Goal: Task Accomplishment & Management: Complete application form

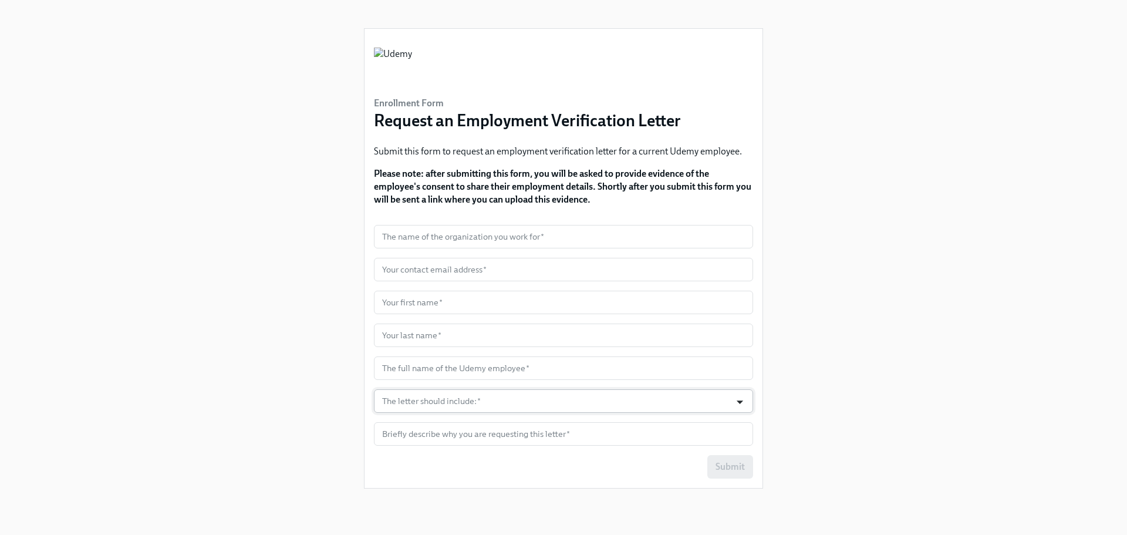
click at [738, 403] on icon "Open" at bounding box center [740, 402] width 16 height 16
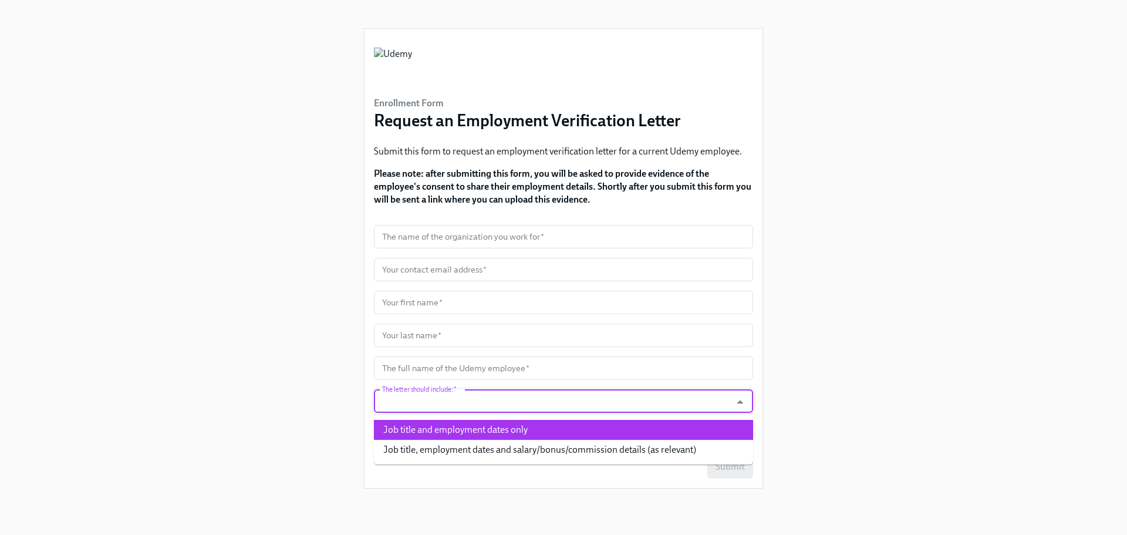
click at [442, 430] on li "Job title and employment dates only" at bounding box center [563, 430] width 379 height 20
type input "Job title and employment dates only"
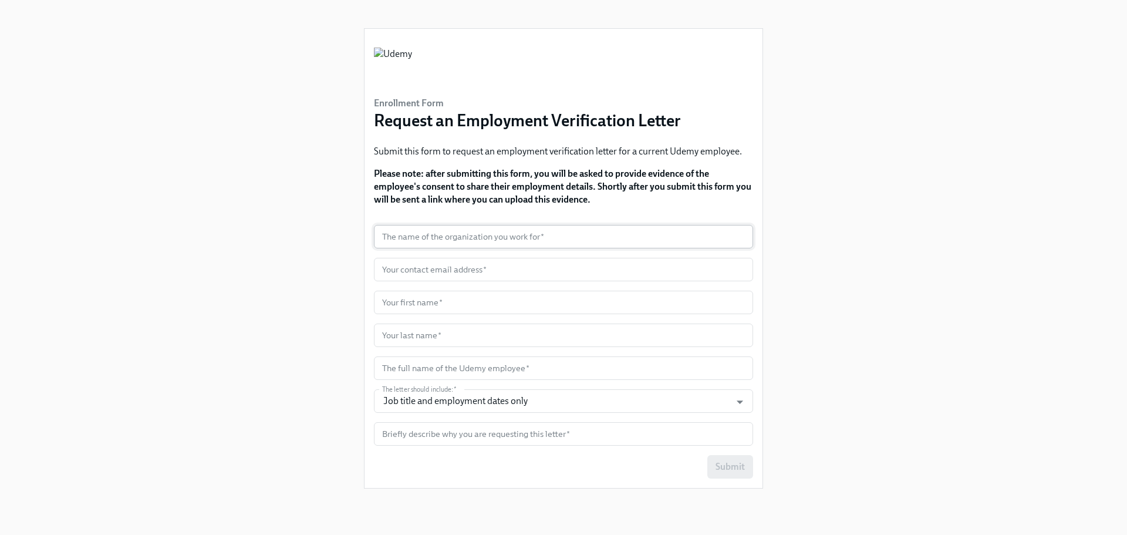
click at [496, 244] on input "text" at bounding box center [563, 236] width 379 height 23
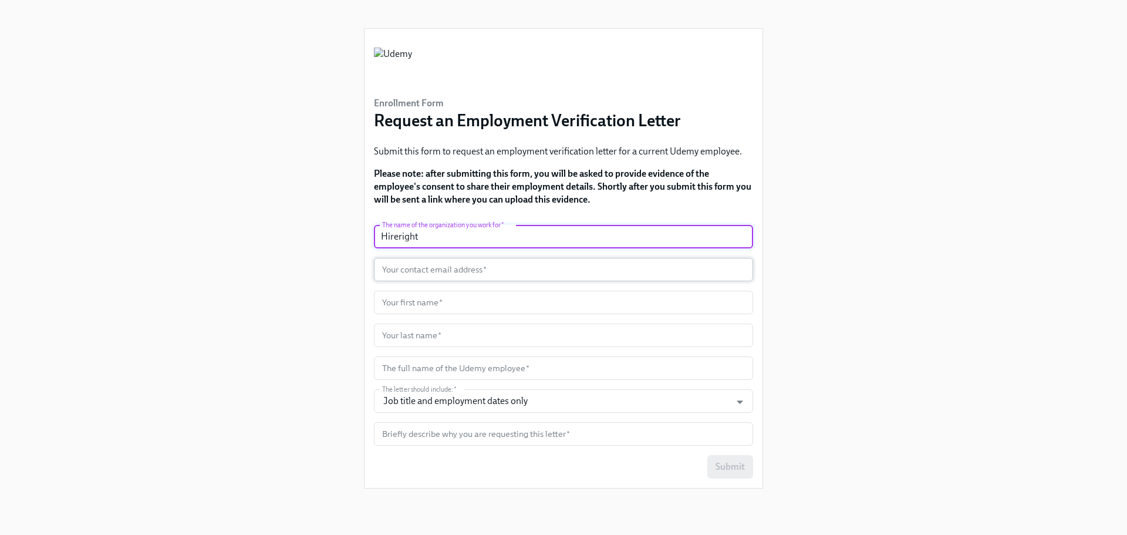
type input "Hireright"
click at [439, 262] on input "text" at bounding box center [563, 269] width 379 height 23
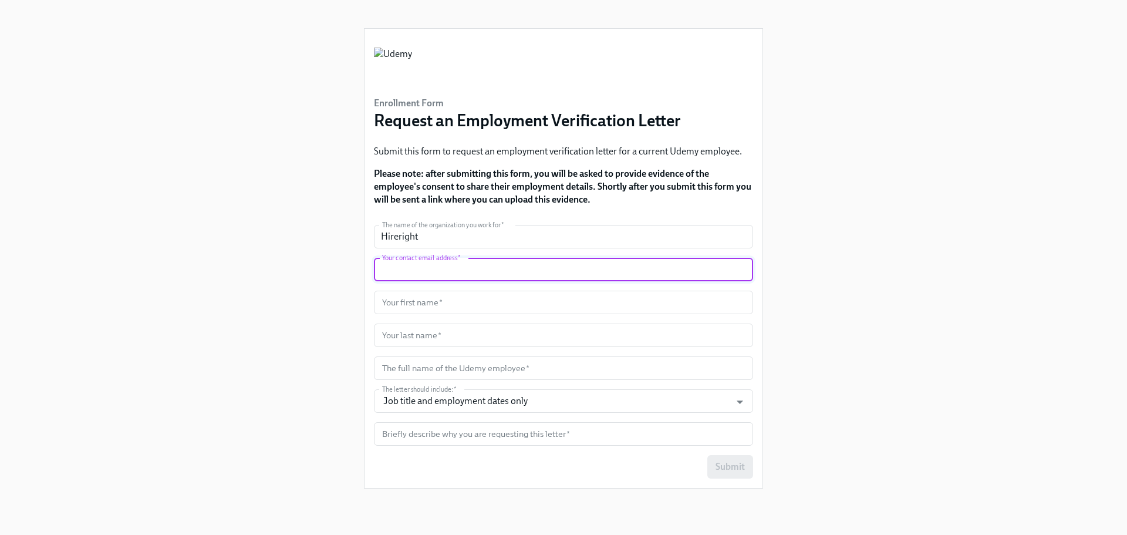
drag, startPoint x: 1030, startPoint y: 348, endPoint x: 834, endPoint y: 333, distance: 196.6
click at [1030, 348] on div "Enrollment Form Request an Employment Verification Letter Submit this form to r…" at bounding box center [563, 253] width 1071 height 507
click at [422, 277] on input "text" at bounding box center [563, 269] width 379 height 23
paste input "[PERSON_NAME][EMAIL_ADDRESS][DOMAIN_NAME]"
type input "[PERSON_NAME][EMAIL_ADDRESS][DOMAIN_NAME]"
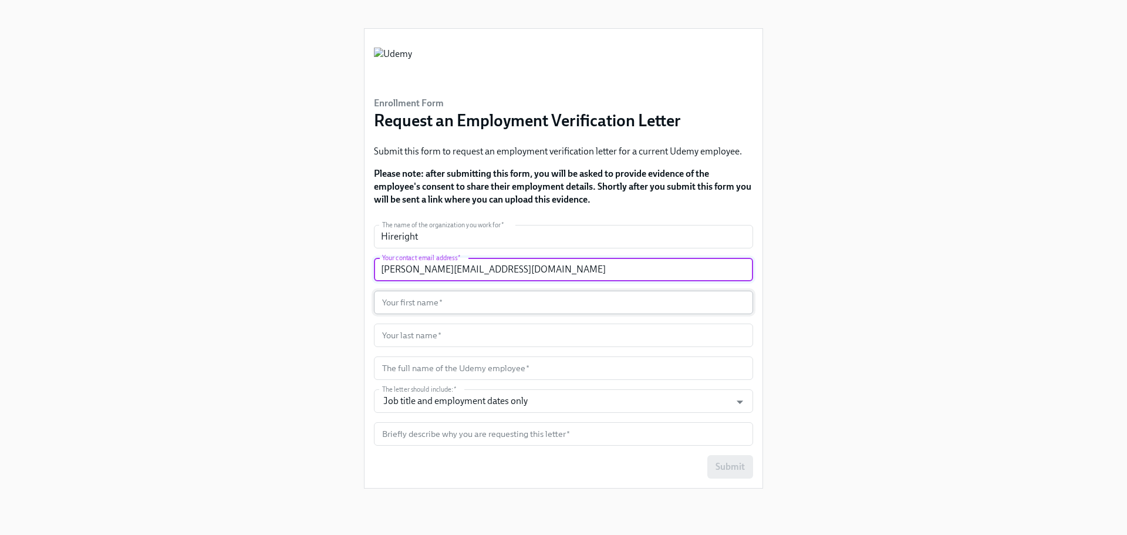
click at [432, 304] on input "text" at bounding box center [563, 302] width 379 height 23
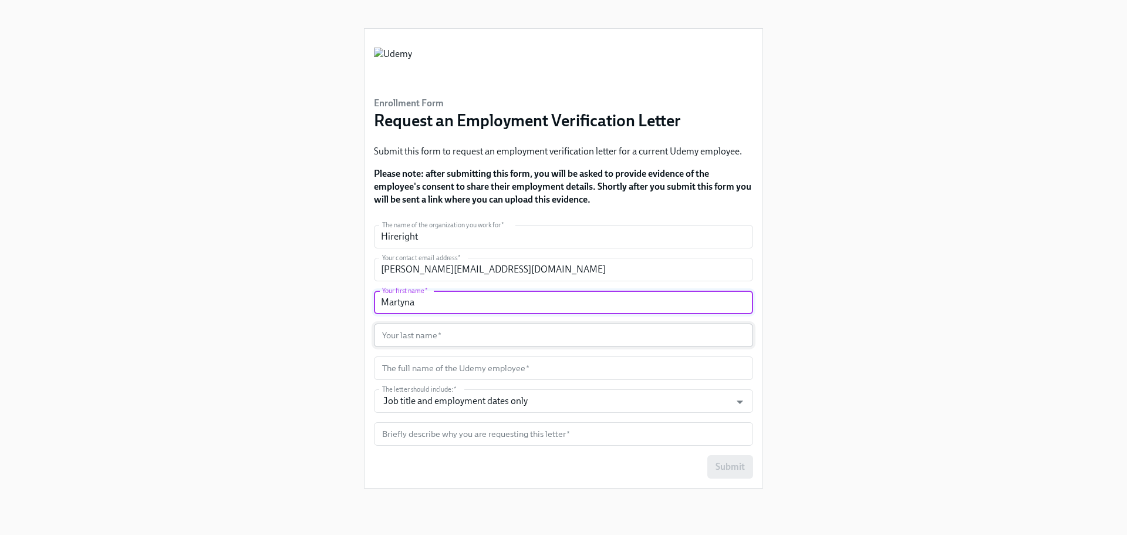
type input "Martyna"
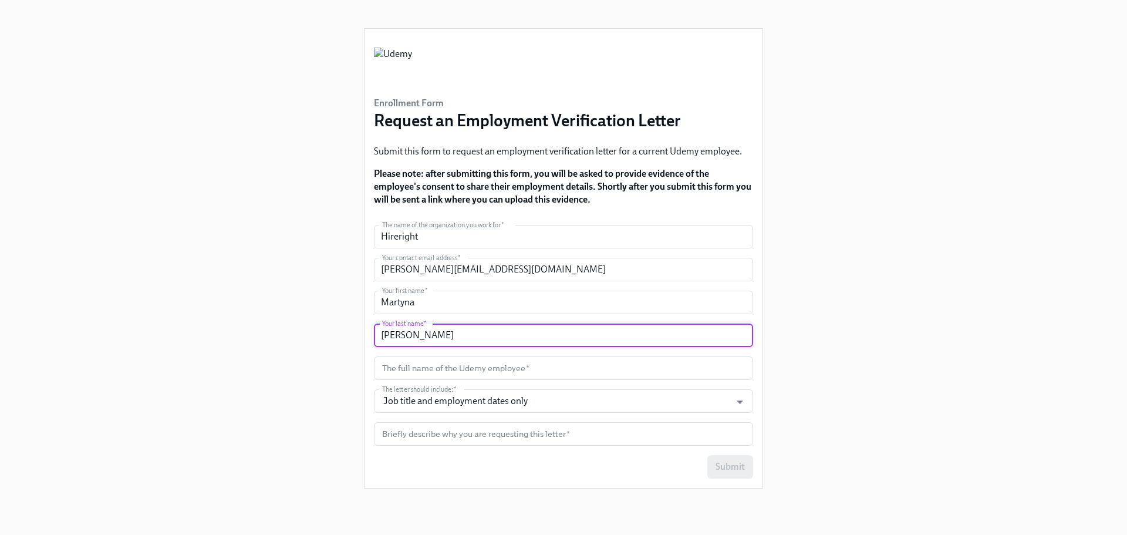
type input "[PERSON_NAME]"
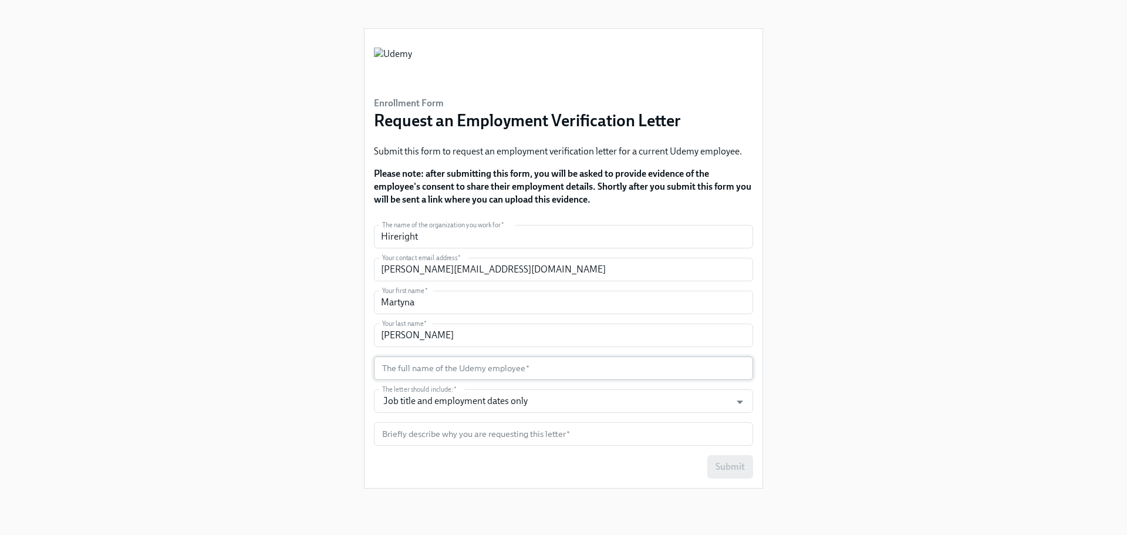
click at [429, 370] on input "text" at bounding box center [563, 367] width 379 height 23
paste input "[PERSON_NAME]"
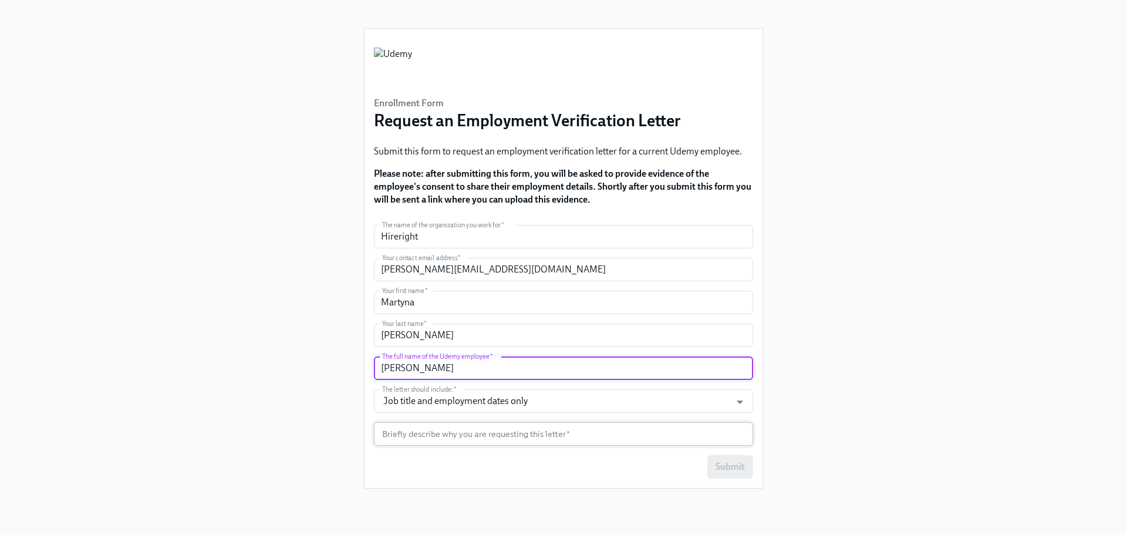
type input "[PERSON_NAME]"
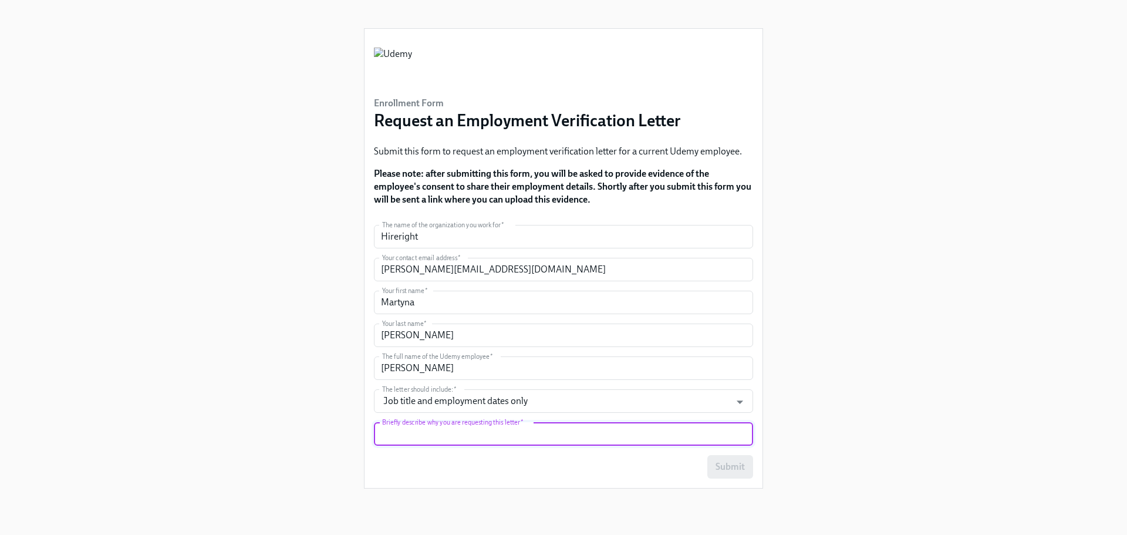
click at [470, 429] on input "text" at bounding box center [563, 433] width 379 height 23
type input "Pre-employment background check"
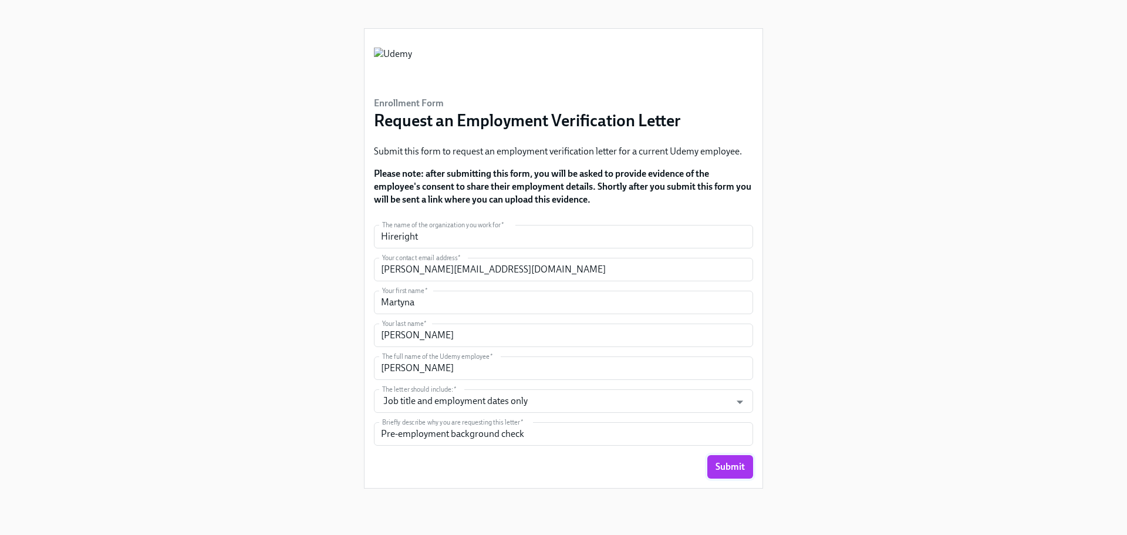
click at [733, 469] on span "Submit" at bounding box center [730, 467] width 29 height 12
